Goal: Find specific page/section

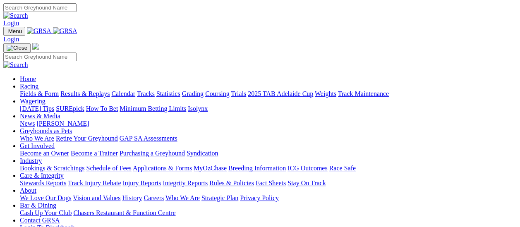
click at [47, 90] on link "Fields & Form" at bounding box center [39, 93] width 39 height 7
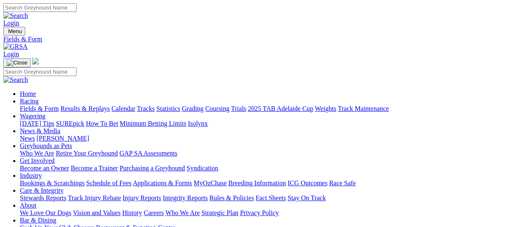
scroll to position [83, 0]
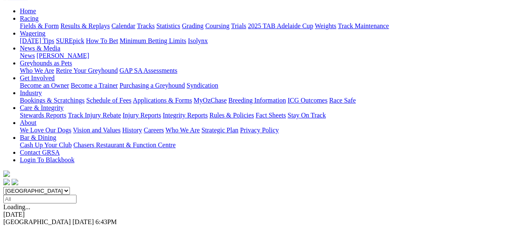
click at [18, 226] on link "F" at bounding box center [16, 229] width 4 height 7
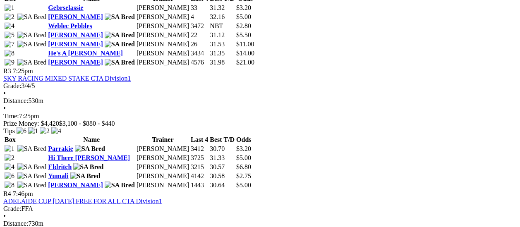
scroll to position [662, 0]
